Goal: Register for event/course

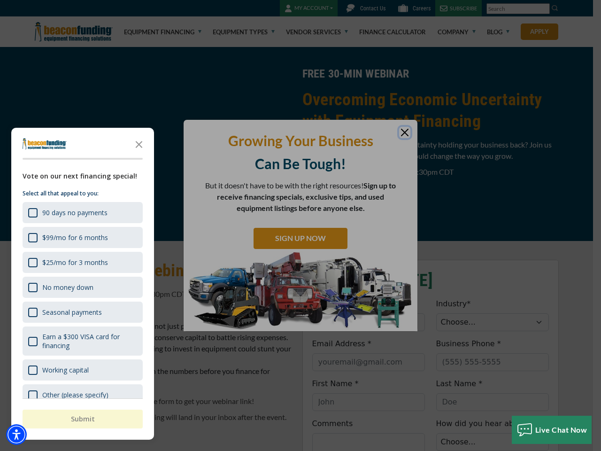
click at [300, 225] on div "button" at bounding box center [300, 225] width 601 height 451
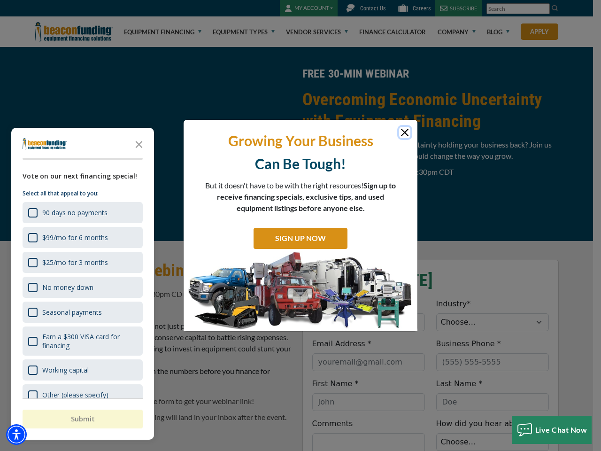
click at [16, 434] on img "Accessibility Menu" at bounding box center [16, 434] width 21 height 21
click at [300, 225] on body "Skip to main content Enable accessibility for low vision Open the accessibility…" at bounding box center [300, 225] width 601 height 451
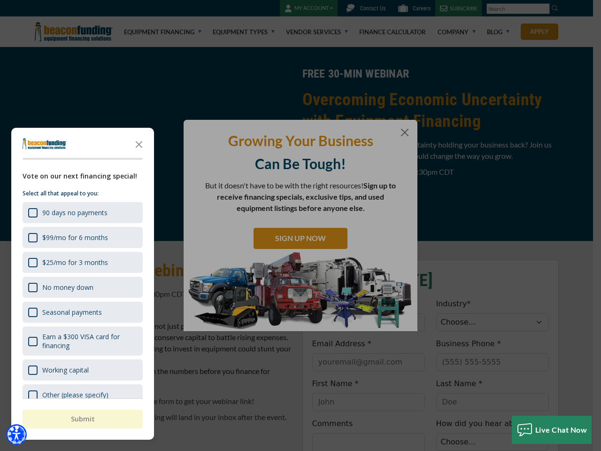
click at [139, 144] on body "Skip to main content Enable accessibility for low vision Open the accessibility…" at bounding box center [300, 225] width 601 height 451
click at [82, 212] on body "Skip to main content Enable accessibility for low vision Open the accessibility…" at bounding box center [300, 225] width 601 height 451
click at [82, 237] on body "Skip to main content Enable accessibility for low vision Open the accessibility…" at bounding box center [300, 225] width 601 height 451
click at [82, 262] on body "Skip to main content Enable accessibility for low vision Open the accessibility…" at bounding box center [300, 225] width 601 height 451
click at [82, 287] on body "Skip to main content Enable accessibility for low vision Open the accessibility…" at bounding box center [300, 225] width 601 height 451
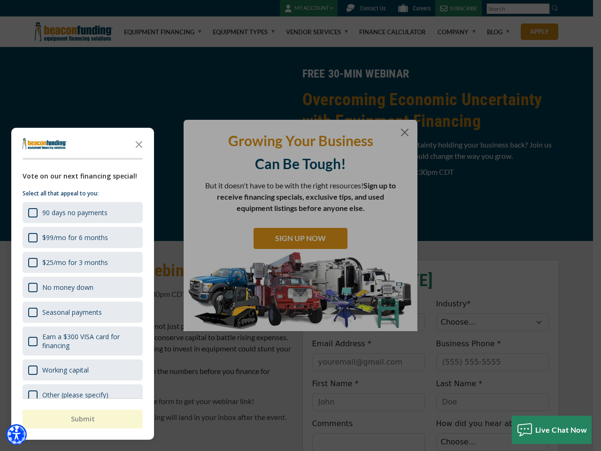
click at [82, 312] on body "Skip to main content Enable accessibility for low vision Open the accessibility…" at bounding box center [300, 225] width 601 height 451
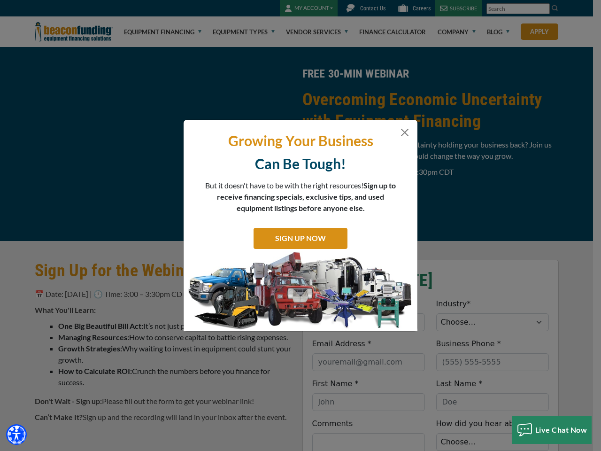
click at [82, 341] on body "Skip to main content Enable accessibility for low vision Open the accessibility…" at bounding box center [300, 225] width 601 height 451
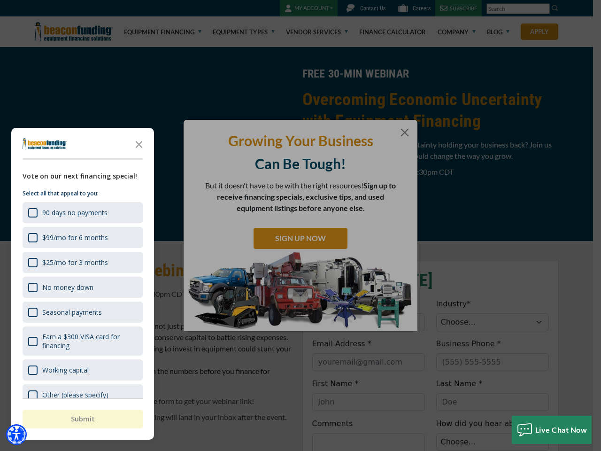
click at [368, 450] on html "Skip to main content Enable accessibility for low vision Open the accessibility…" at bounding box center [300, 225] width 601 height 451
